Goal: Task Accomplishment & Management: Use online tool/utility

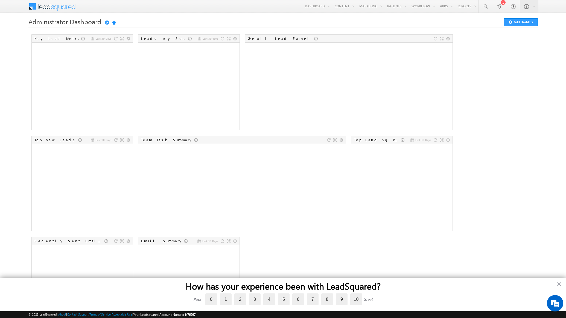
click at [481, 79] on div "Last 30 Days Key Lead Metrics Last 30 days Leads by Sources Overall Lead Funnel…" at bounding box center [283, 185] width 510 height 304
click at [559, 283] on button "×" at bounding box center [559, 284] width 5 height 9
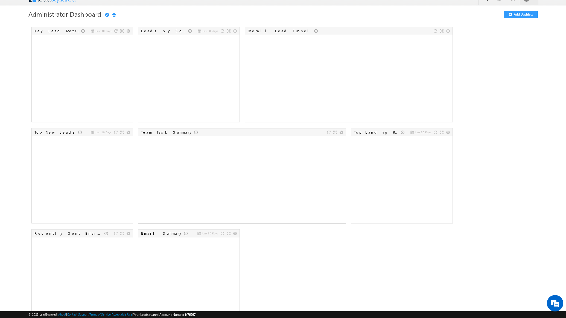
scroll to position [0, 0]
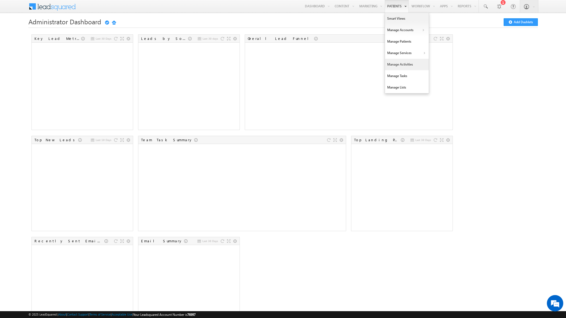
click at [401, 64] on link "Manage Activities" at bounding box center [407, 64] width 44 height 11
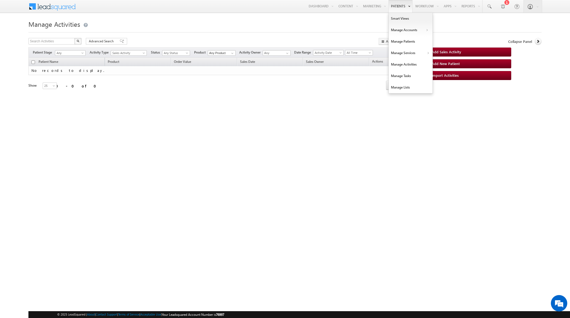
click at [398, 4] on link "Patients" at bounding box center [401, 6] width 24 height 13
click at [402, 42] on link "Manage Patients" at bounding box center [411, 41] width 44 height 11
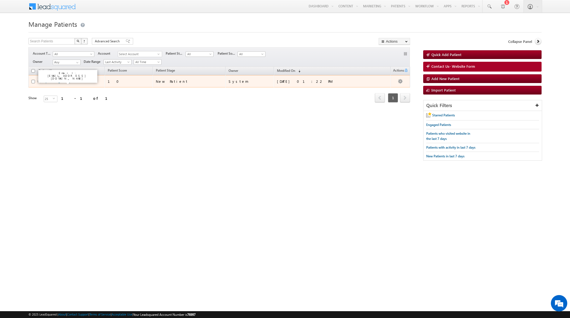
click at [59, 80] on link "[PERSON_NAME]" at bounding box center [57, 81] width 25 height 4
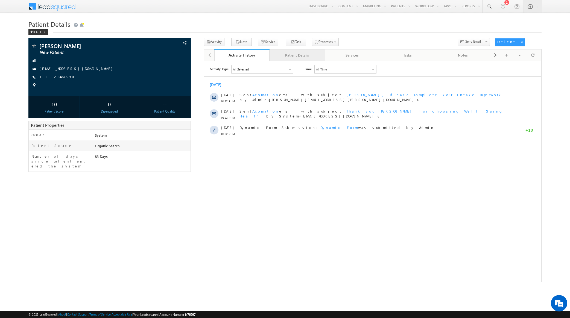
click at [301, 56] on div "Patient Details" at bounding box center [297, 55] width 46 height 7
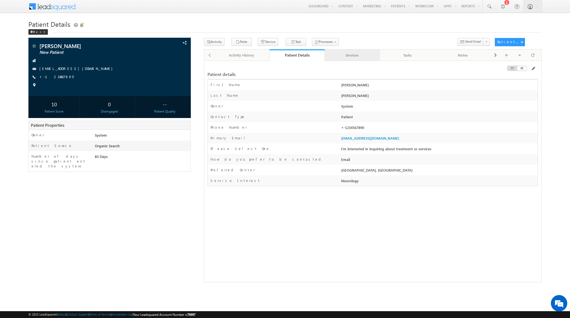
click at [354, 56] on div "Services" at bounding box center [352, 55] width 46 height 7
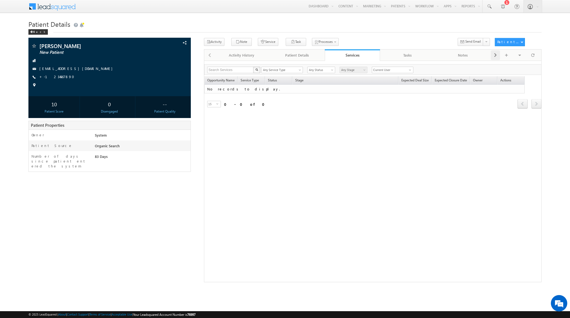
click at [495, 54] on span at bounding box center [495, 55] width 3 height 10
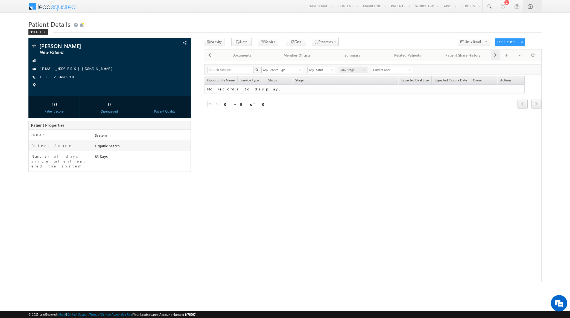
click at [495, 54] on span at bounding box center [495, 55] width 3 height 10
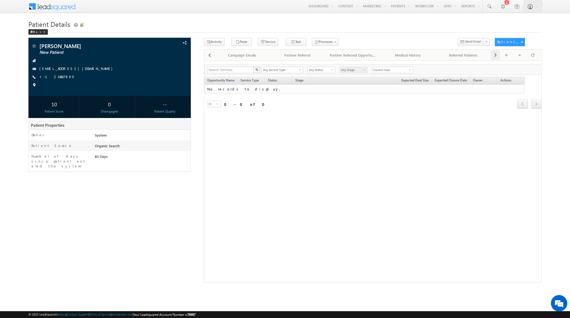
click at [495, 54] on span at bounding box center [495, 55] width 3 height 10
click at [211, 53] on span at bounding box center [209, 55] width 3 height 10
click at [210, 53] on span at bounding box center [209, 55] width 3 height 10
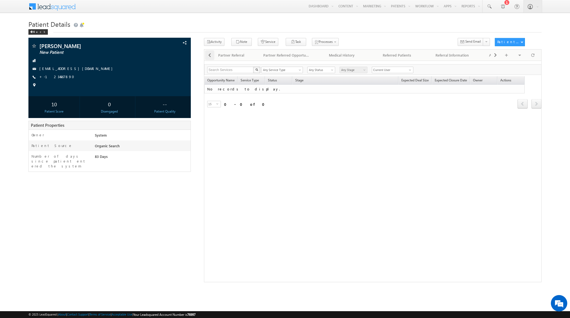
click at [210, 53] on span at bounding box center [209, 55] width 3 height 10
click at [211, 53] on span at bounding box center [209, 55] width 3 height 10
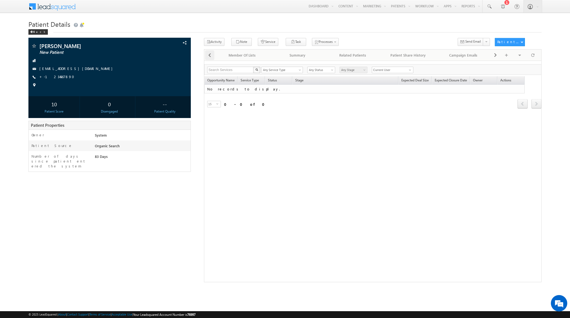
click at [211, 53] on span at bounding box center [209, 55] width 3 height 10
click at [210, 53] on span at bounding box center [209, 55] width 3 height 10
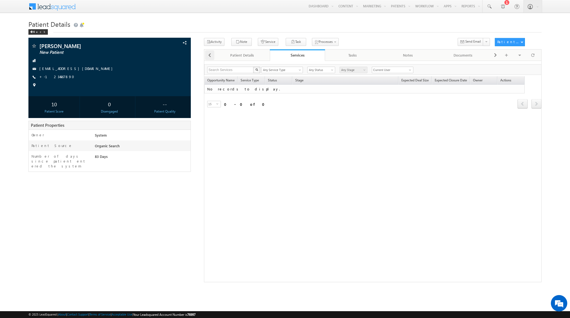
click at [210, 53] on span at bounding box center [209, 55] width 3 height 10
click at [210, 53] on div at bounding box center [209, 55] width 10 height 11
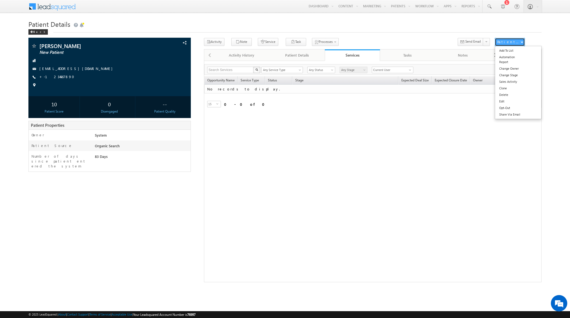
click at [510, 42] on div "Patient Actions" at bounding box center [508, 41] width 23 height 5
click at [411, 40] on div "Activity Note Service Task" at bounding box center [347, 43] width 287 height 10
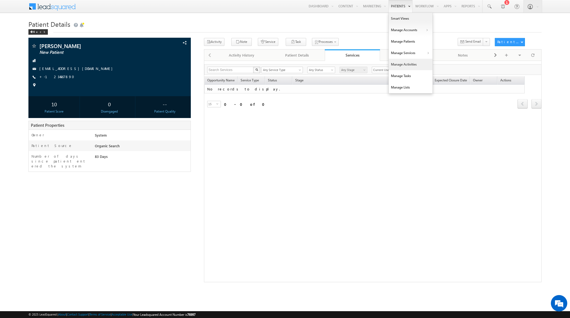
click at [404, 63] on link "Manage Activities" at bounding box center [411, 64] width 44 height 11
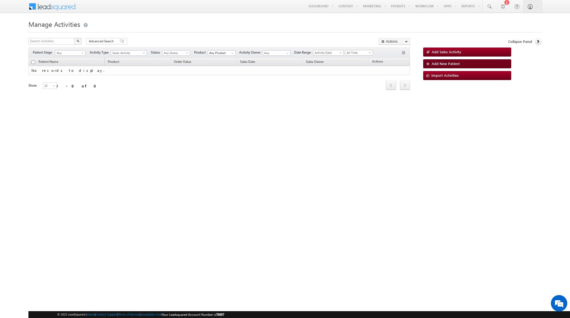
click at [436, 64] on span "Add New Patient" at bounding box center [446, 63] width 28 height 5
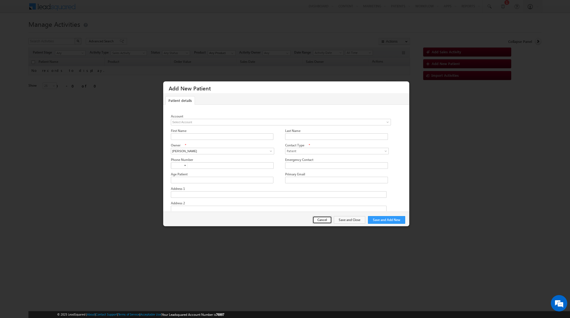
click at [321, 222] on button "Cancel" at bounding box center [322, 220] width 19 height 8
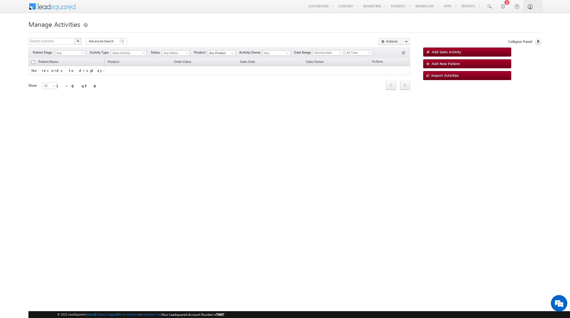
click at [353, 39] on div "Search Activities X 0 results found Advanced Search Advanced search results Act…" at bounding box center [219, 42] width 382 height 8
click at [409, 43] on link "Manage Patients" at bounding box center [411, 41] width 44 height 11
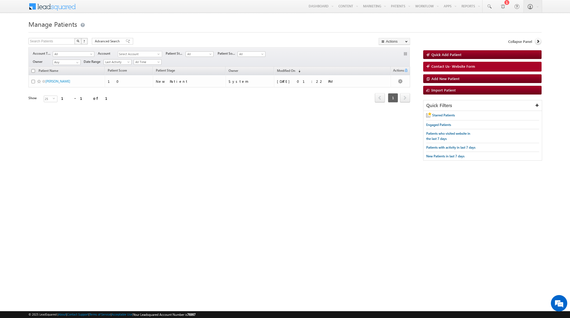
click at [426, 38] on div "Collapse Panel" at bounding box center [482, 43] width 118 height 10
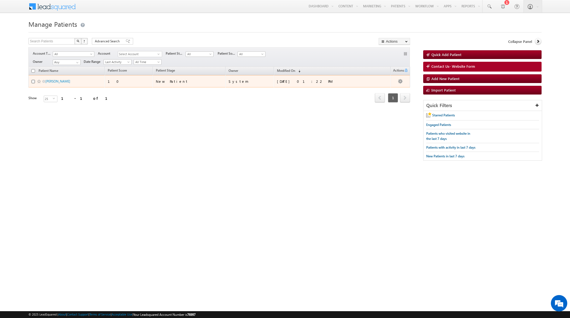
click at [32, 80] on input "checkbox" at bounding box center [33, 82] width 4 height 4
checkbox input "true"
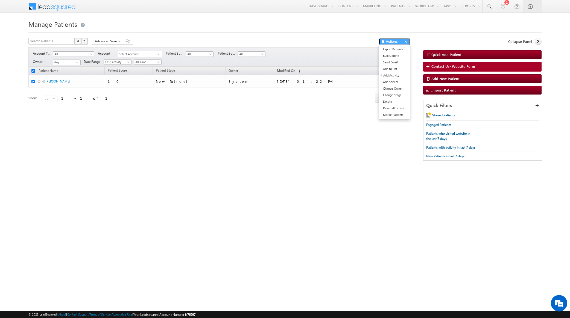
click at [401, 40] on button "Actions" at bounding box center [394, 41] width 31 height 7
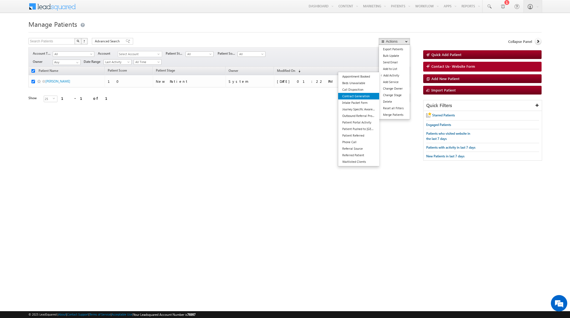
click at [350, 95] on link "Contract Generation" at bounding box center [358, 96] width 41 height 7
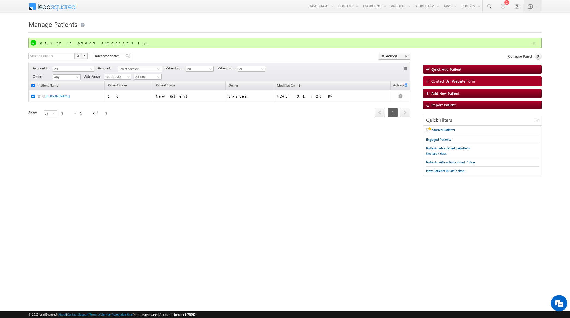
click at [302, 126] on div "Tags × Select at-least one patient to tag... × Close Patient Name Patient Score…" at bounding box center [219, 107] width 382 height 51
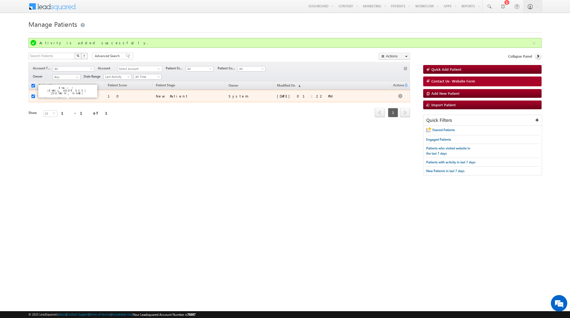
click at [58, 95] on link "[PERSON_NAME]" at bounding box center [57, 96] width 25 height 4
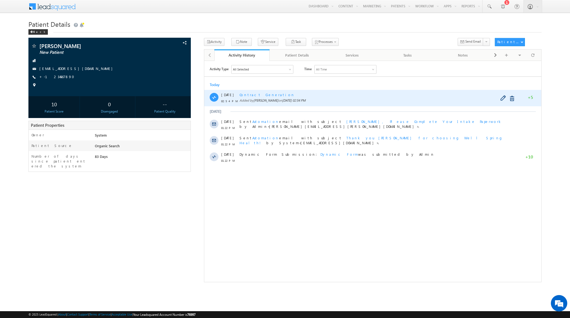
click at [255, 94] on span "Contract Generation" at bounding box center [266, 94] width 55 height 5
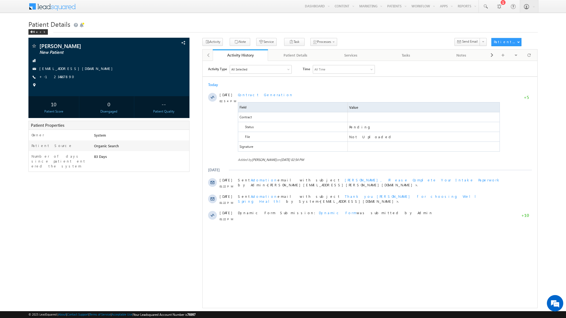
click at [20, 49] on body "Menu Rob Davis rob.d avis@ finpa y.net" at bounding box center [283, 154] width 566 height 309
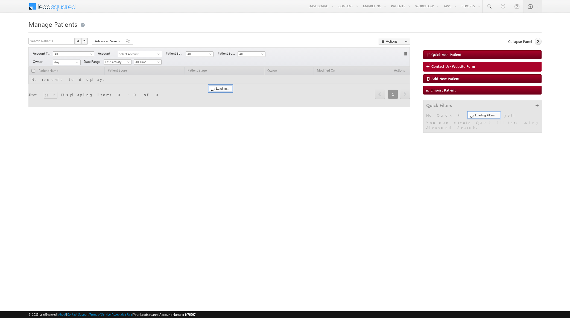
checkbox input "false"
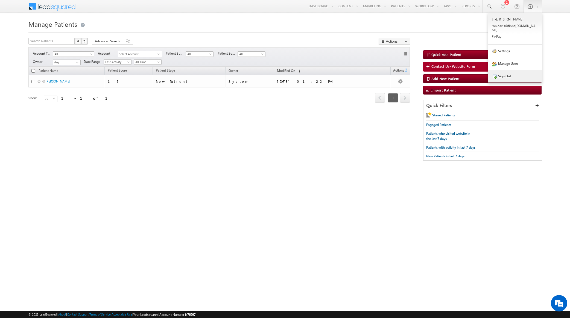
click at [522, 70] on link "Sign Out" at bounding box center [515, 76] width 54 height 13
